Goal: Navigation & Orientation: Find specific page/section

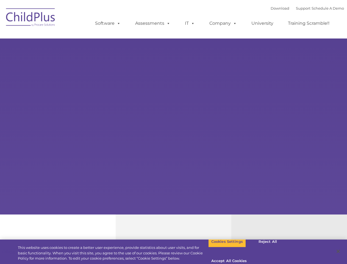
select select "MEDIUM"
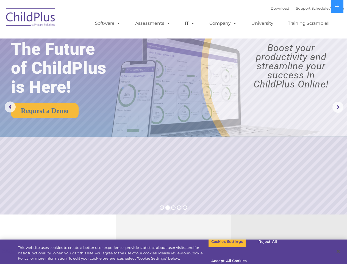
click at [173, 132] on img at bounding box center [214, 78] width 217 height 118
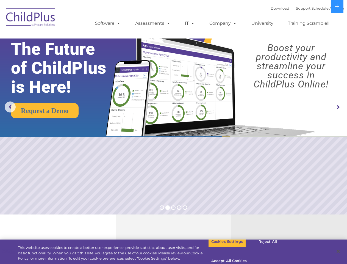
click at [173, 132] on img at bounding box center [208, 77] width 217 height 118
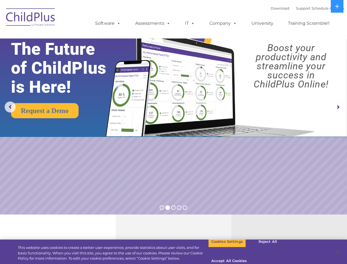
click at [118, 23] on span at bounding box center [117, 23] width 6 height 5
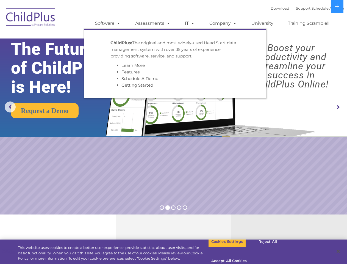
click at [167, 23] on span at bounding box center [167, 23] width 6 height 5
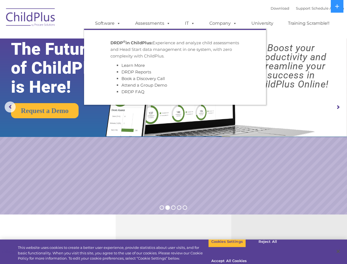
click at [190, 23] on span at bounding box center [192, 23] width 6 height 5
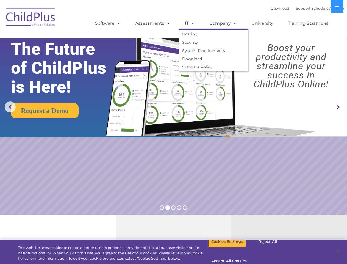
click at [192, 23] on span at bounding box center [192, 23] width 6 height 5
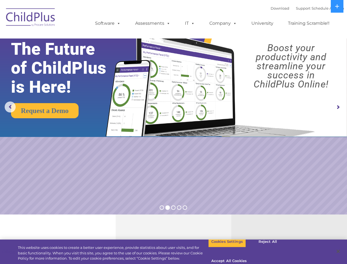
click at [223, 23] on link "Company" at bounding box center [223, 23] width 38 height 11
